Goal: Use online tool/utility: Utilize a website feature to perform a specific function

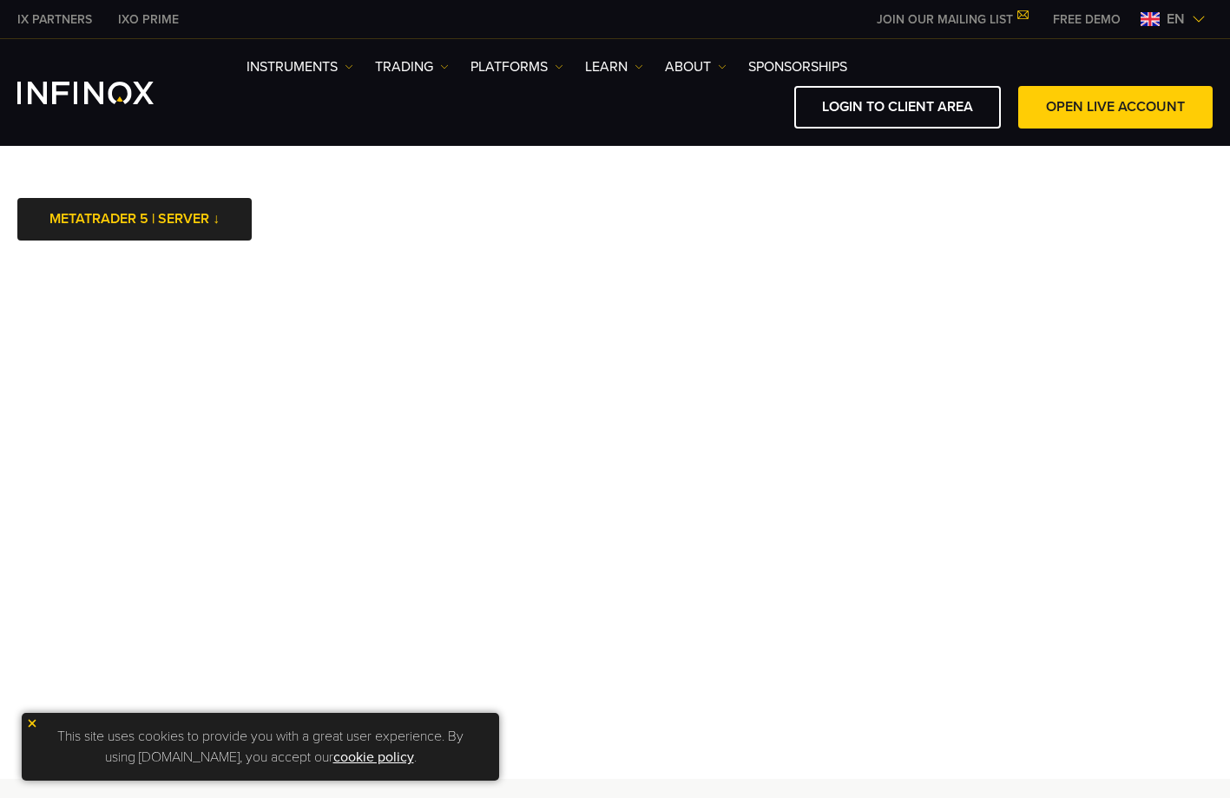
click at [33, 716] on div "This site uses cookies to provide you with a great user experience. By using in…" at bounding box center [260, 747] width 477 height 68
click at [33, 722] on img at bounding box center [32, 723] width 12 height 12
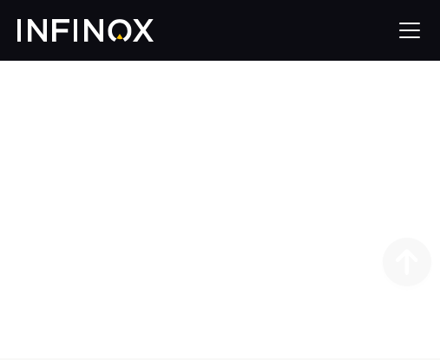
scroll to position [417, 0]
